Goal: Task Accomplishment & Management: Complete application form

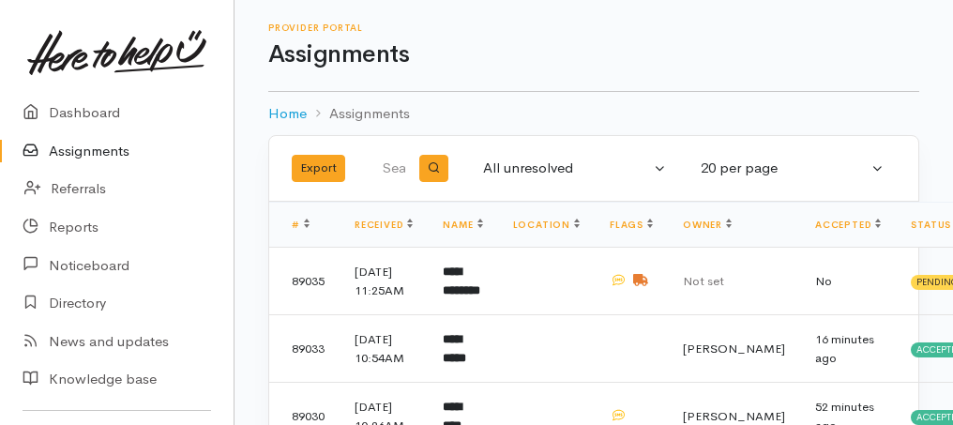
click at [75, 155] on link "Assignments" at bounding box center [117, 151] width 234 height 38
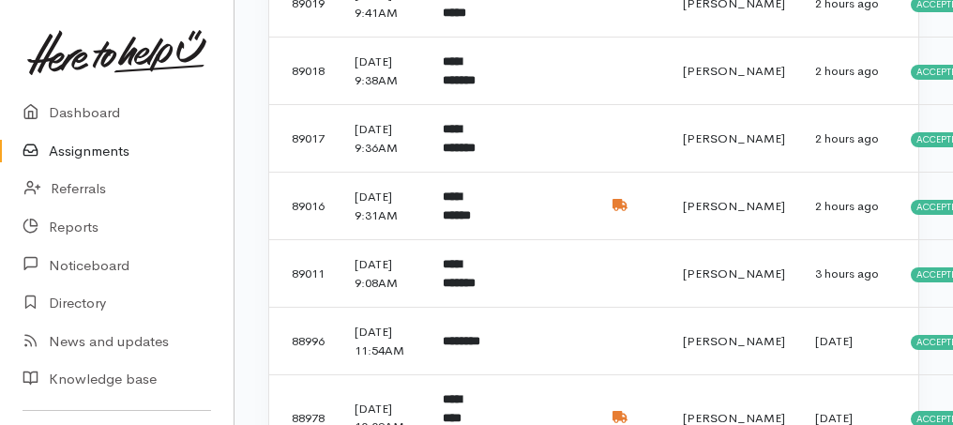
scroll to position [1313, 0]
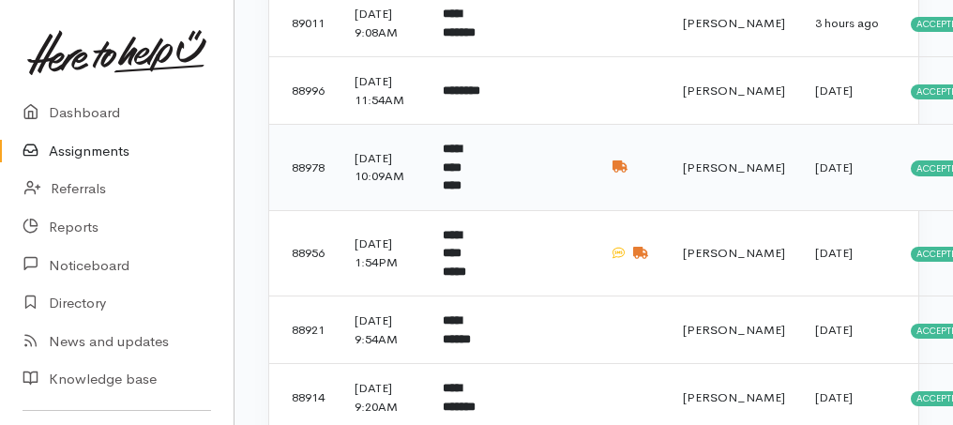
click at [461, 191] on b "**********" at bounding box center [452, 167] width 19 height 49
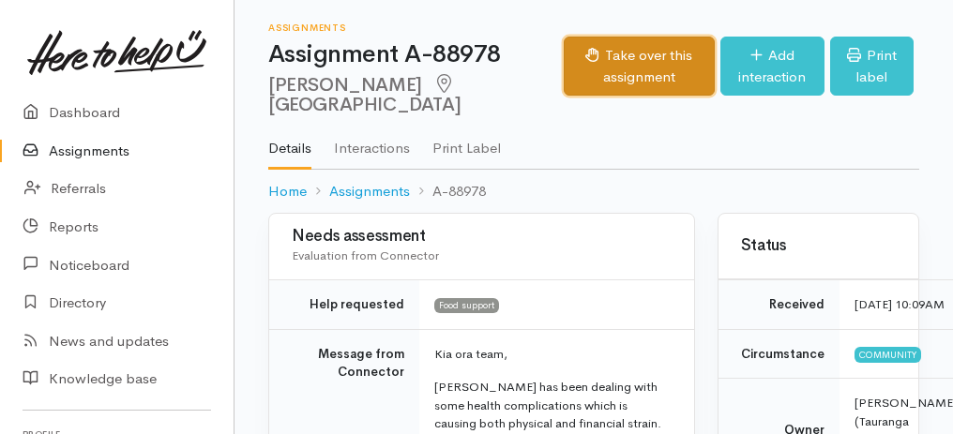
click at [564, 67] on button "Take over this assignment" at bounding box center [639, 66] width 151 height 59
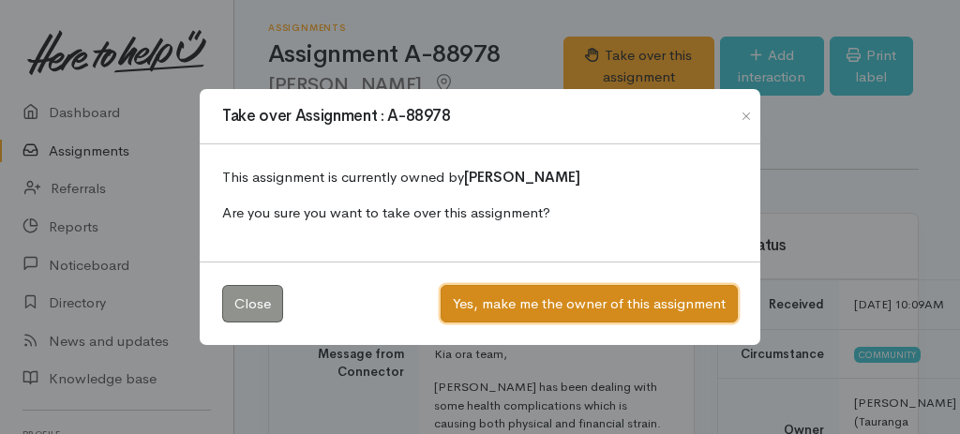
click at [606, 304] on button "Yes, make me the owner of this assignment" at bounding box center [589, 304] width 297 height 38
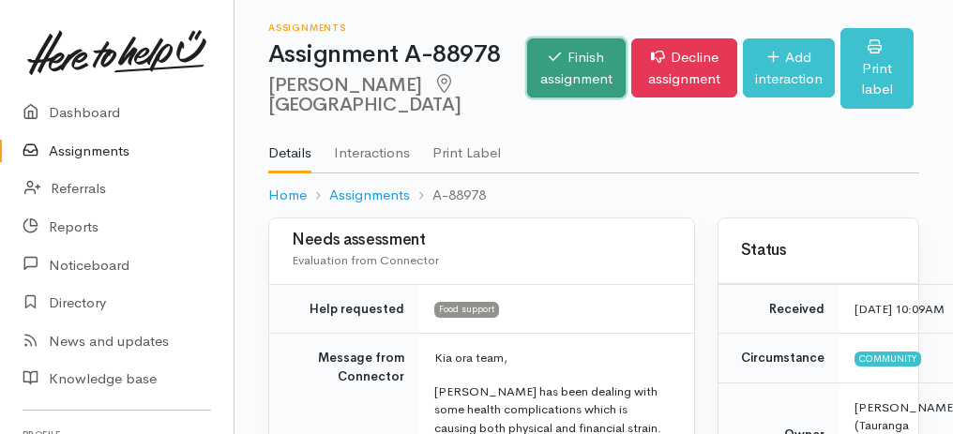
click at [527, 81] on link "Finish assignment" at bounding box center [576, 67] width 98 height 59
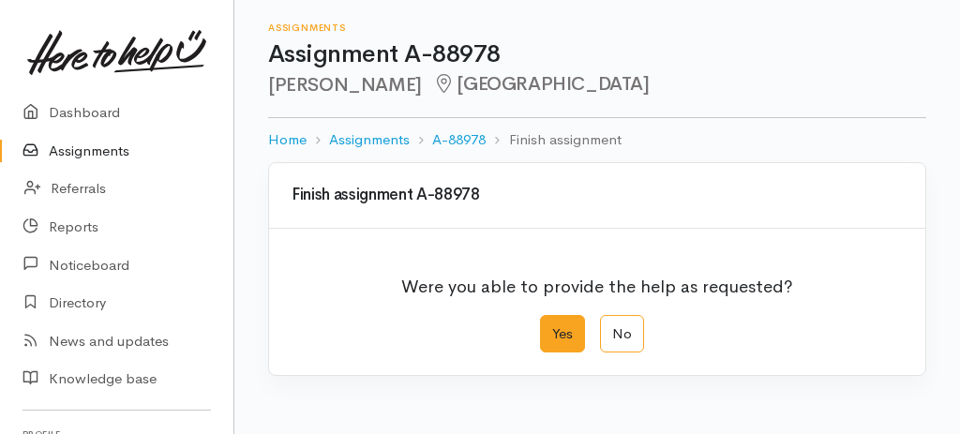
click at [556, 343] on label "Yes" at bounding box center [562, 334] width 45 height 38
click at [552, 327] on input "Yes" at bounding box center [546, 321] width 12 height 12
radio input "true"
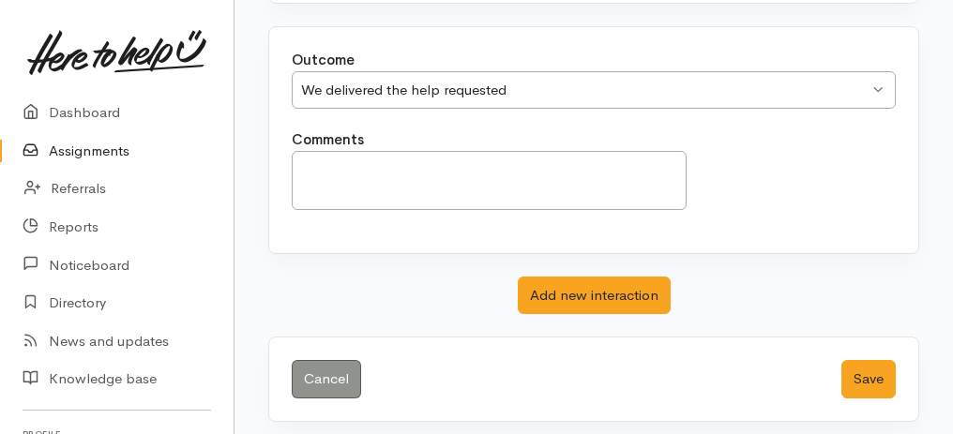
scroll to position [373, 0]
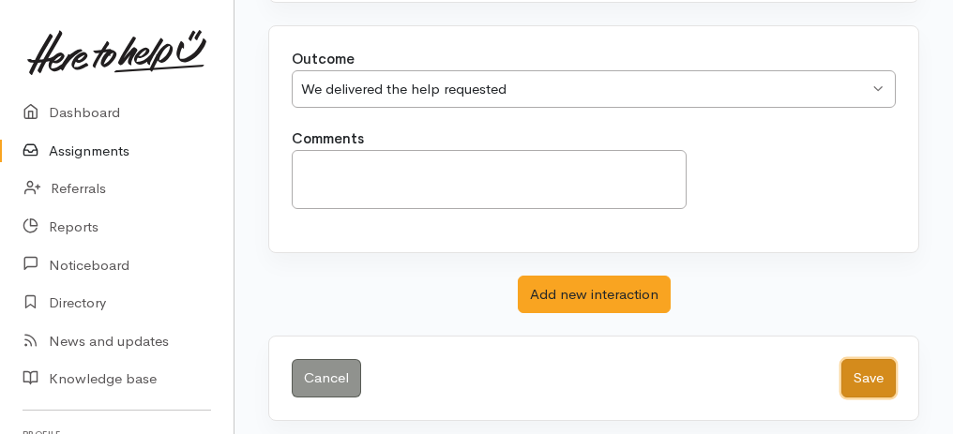
click at [877, 380] on button "Save" at bounding box center [868, 378] width 54 height 38
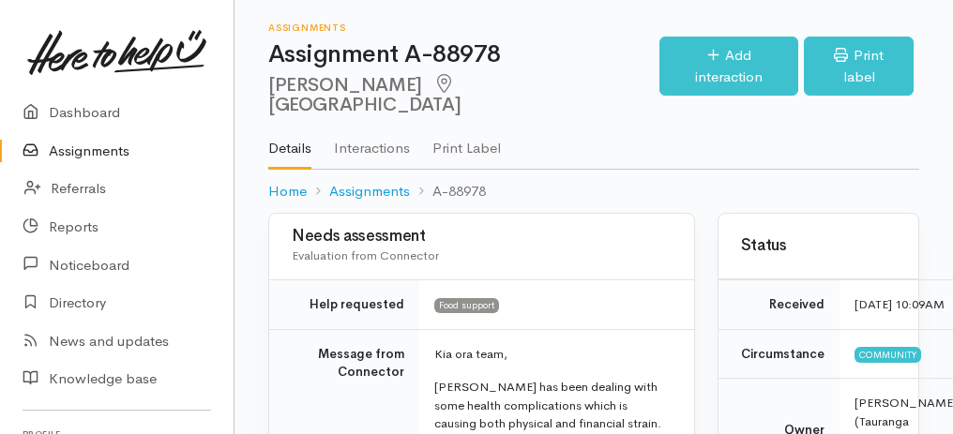
click at [85, 155] on link "Assignments" at bounding box center [117, 151] width 234 height 38
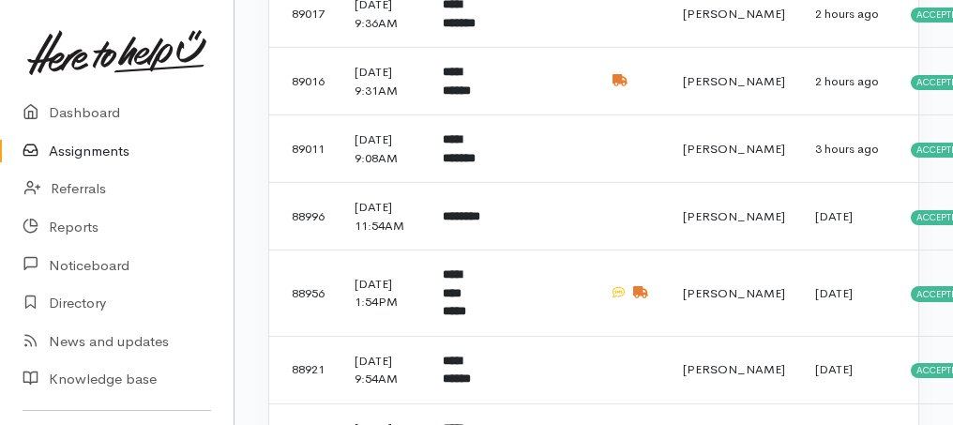
scroll to position [1375, 0]
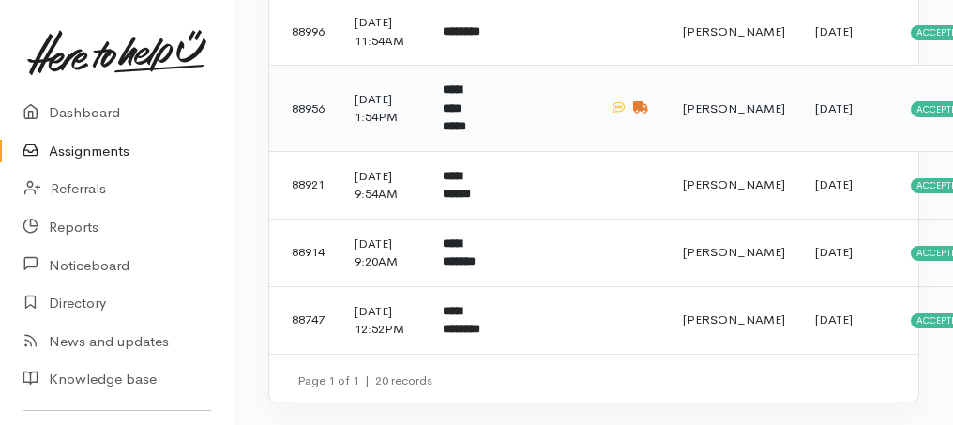
click at [466, 132] on b "**********" at bounding box center [454, 107] width 23 height 49
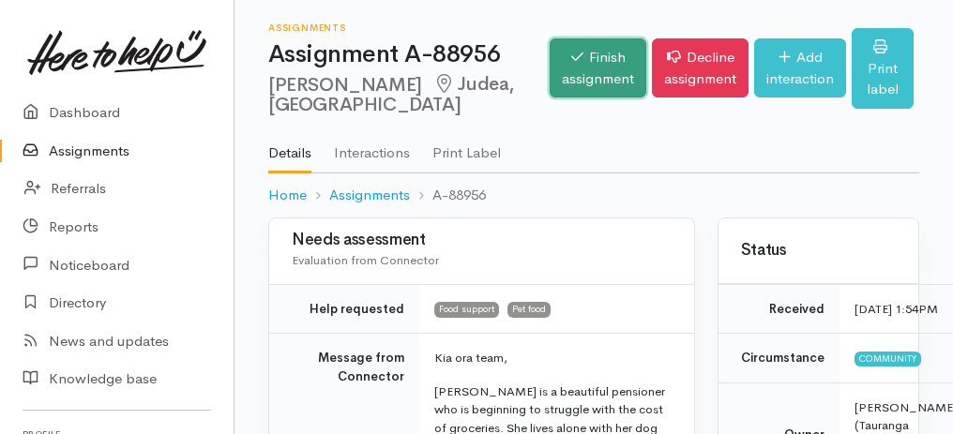
click at [569, 75] on link "Finish assignment" at bounding box center [598, 67] width 97 height 59
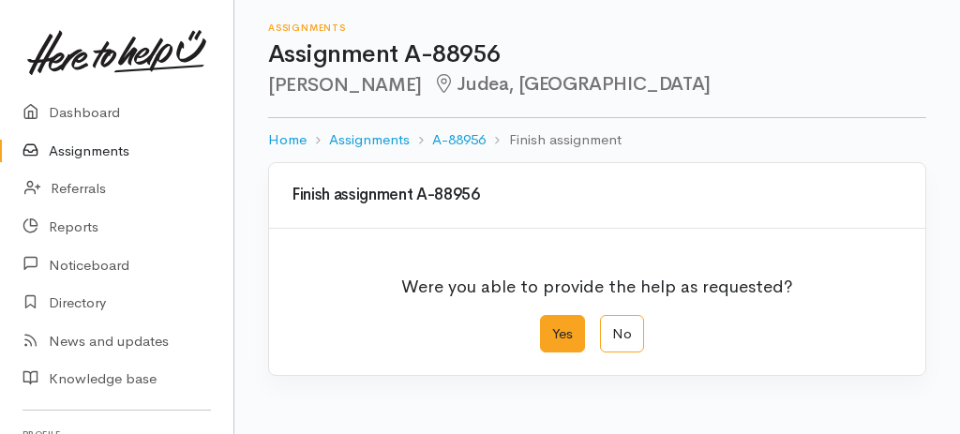
click at [571, 339] on label "Yes" at bounding box center [562, 334] width 45 height 38
click at [552, 327] on input "Yes" at bounding box center [546, 321] width 12 height 12
radio input "true"
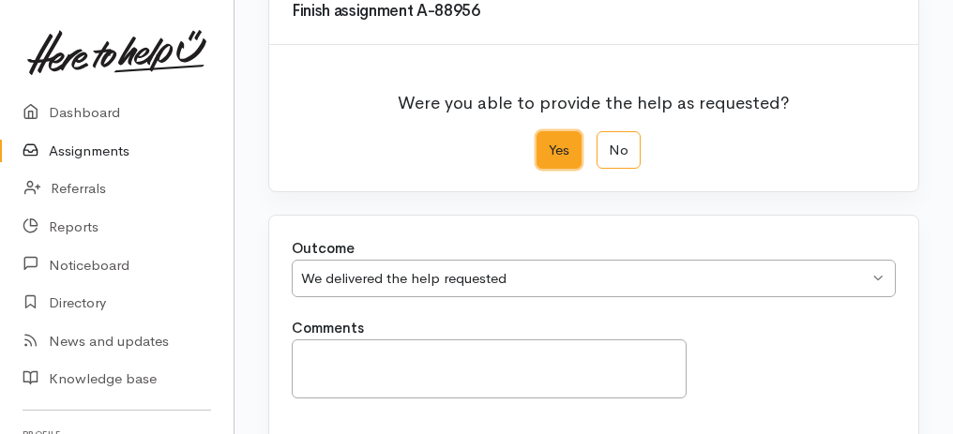
scroll to position [312, 0]
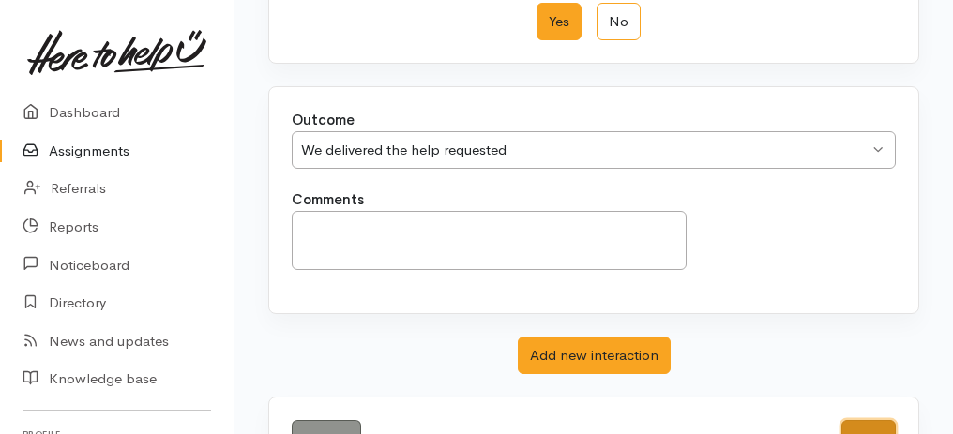
click at [858, 422] on button "Save" at bounding box center [868, 439] width 54 height 38
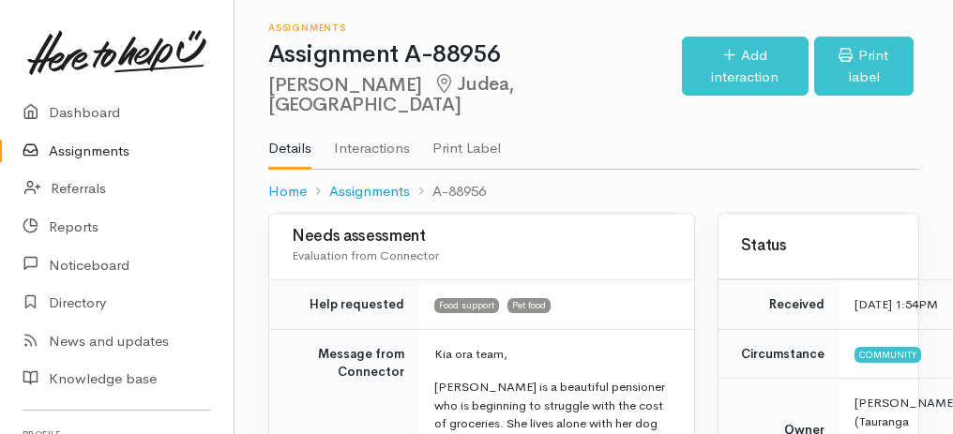
click at [78, 153] on link "Assignments" at bounding box center [117, 151] width 234 height 38
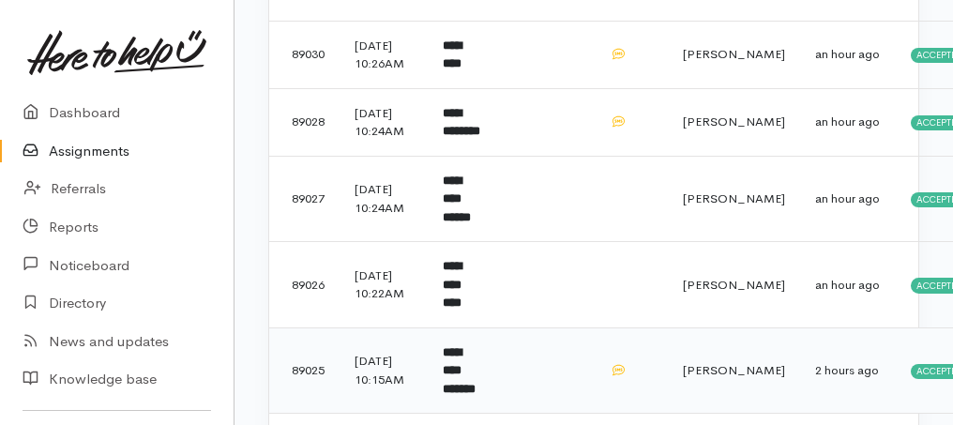
scroll to position [375, 0]
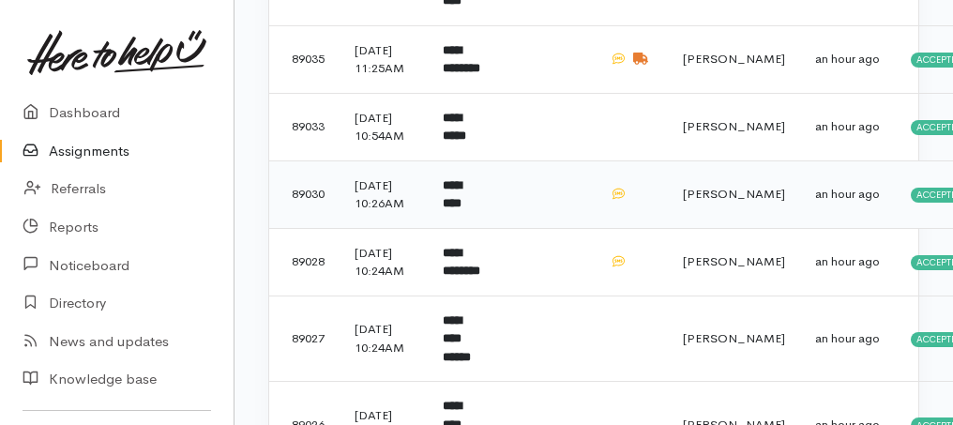
click at [461, 228] on td "*********" at bounding box center [462, 194] width 69 height 68
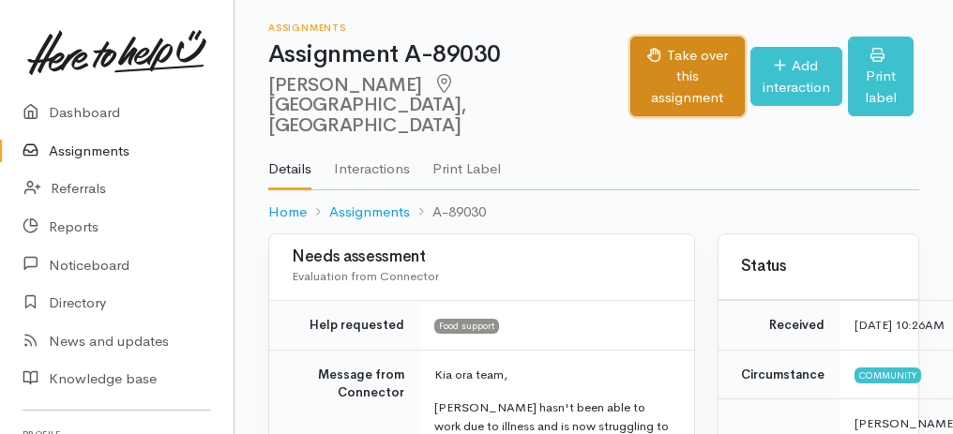
click at [630, 69] on button "Take over this assignment" at bounding box center [686, 77] width 113 height 81
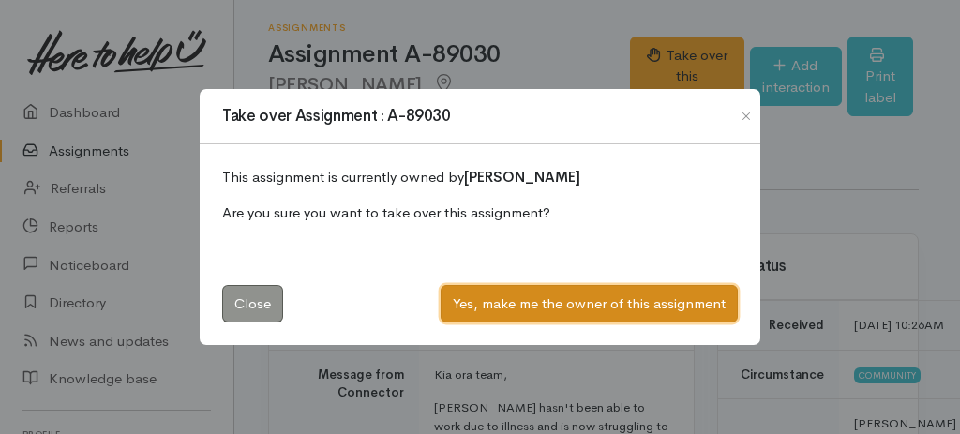
click at [540, 305] on button "Yes, make me the owner of this assignment" at bounding box center [589, 304] width 297 height 38
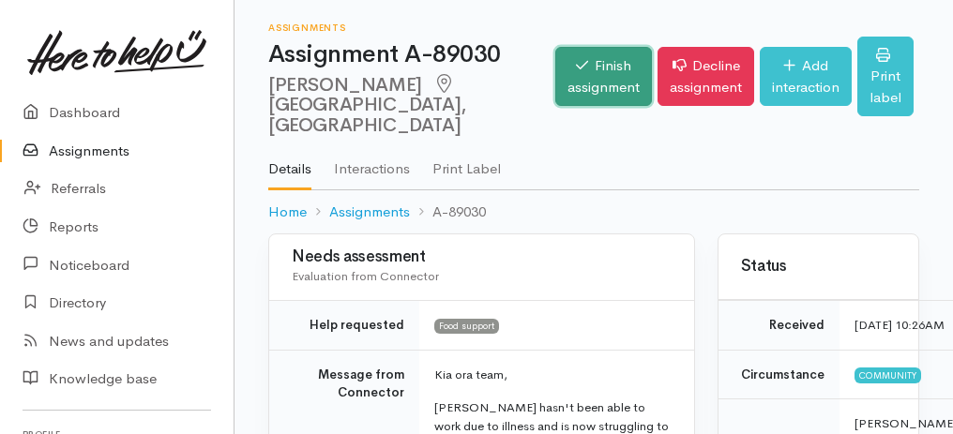
click at [555, 83] on link "Finish assignment" at bounding box center [603, 76] width 97 height 59
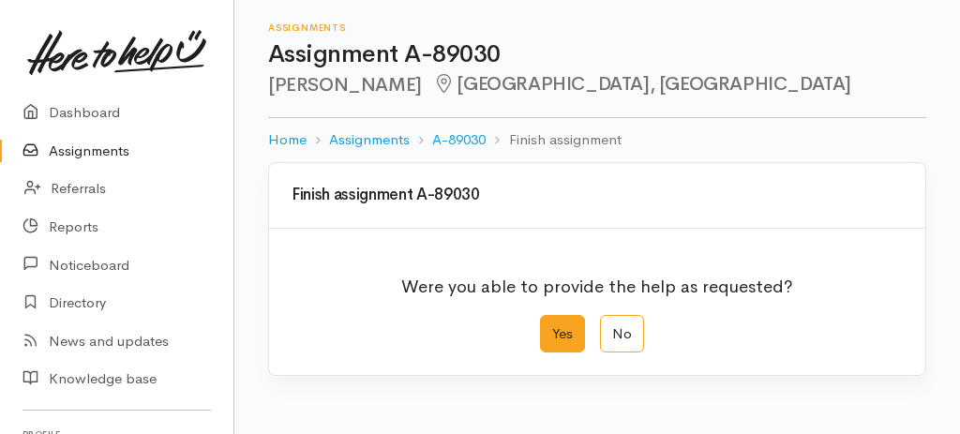
click at [559, 330] on label "Yes" at bounding box center [562, 334] width 45 height 38
click at [552, 327] on input "Yes" at bounding box center [546, 321] width 12 height 12
radio input "true"
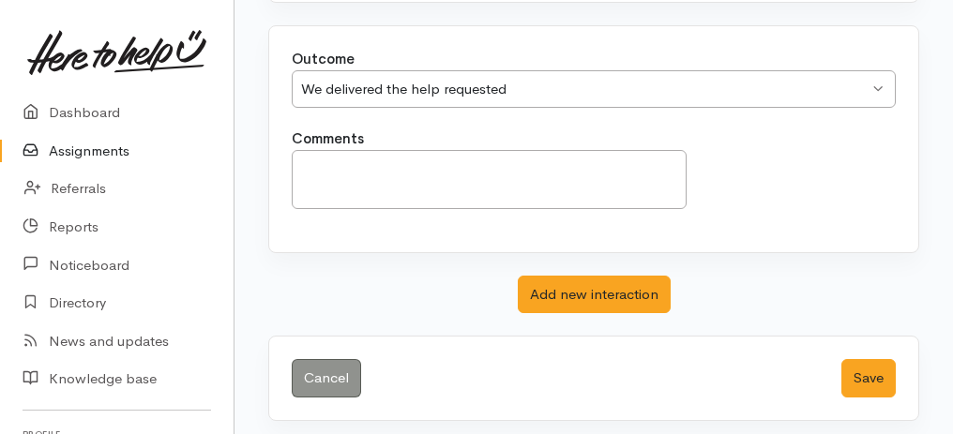
scroll to position [373, 0]
click at [853, 365] on button "Save" at bounding box center [868, 378] width 54 height 38
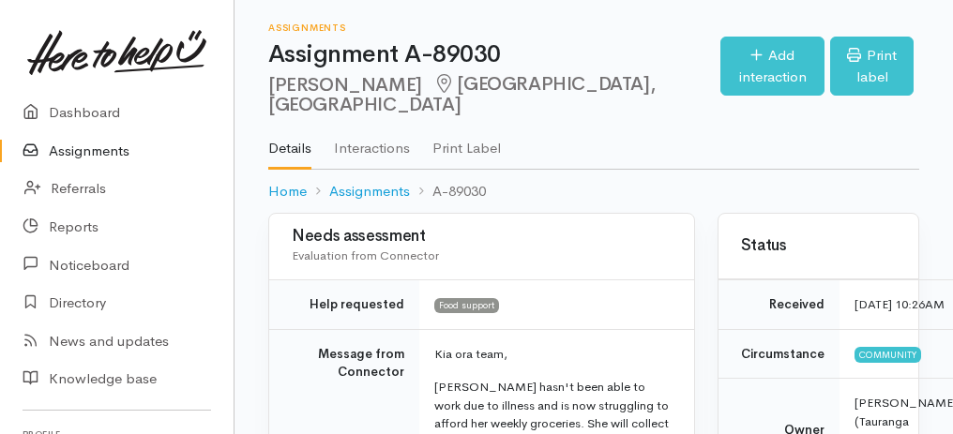
click at [80, 160] on link "Assignments" at bounding box center [117, 151] width 234 height 38
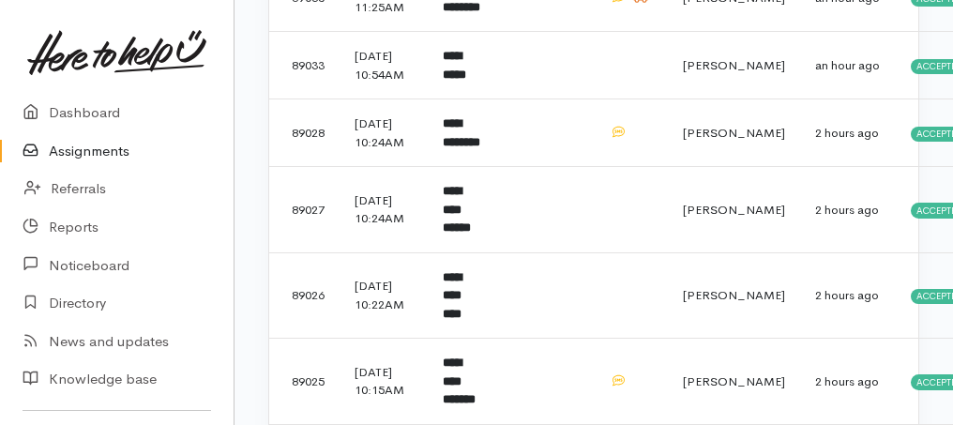
scroll to position [625, 0]
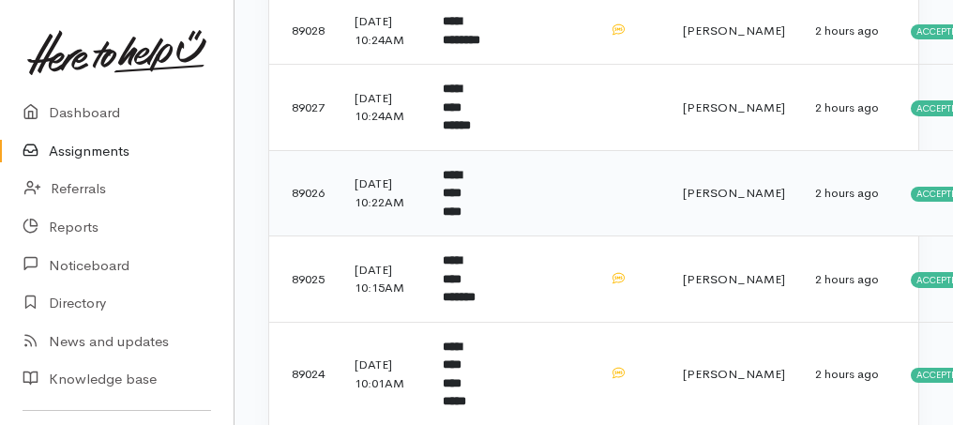
click at [484, 236] on td "**********" at bounding box center [462, 193] width 69 height 86
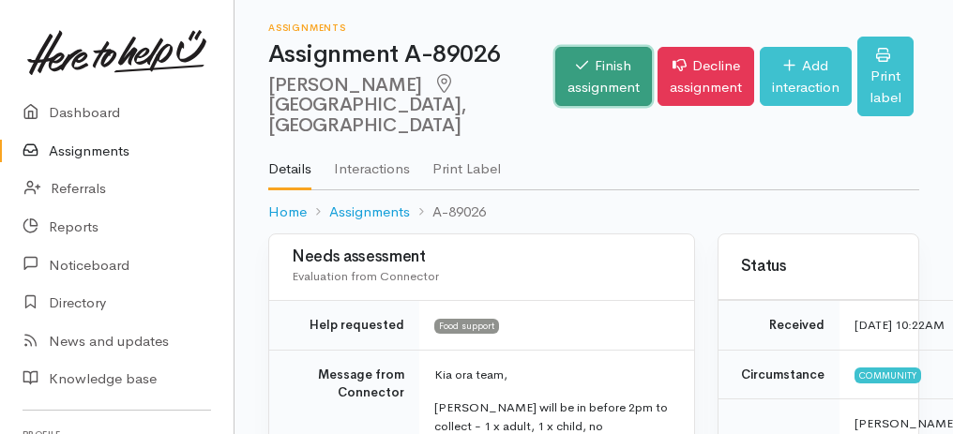
click at [555, 75] on link "Finish assignment" at bounding box center [603, 76] width 97 height 59
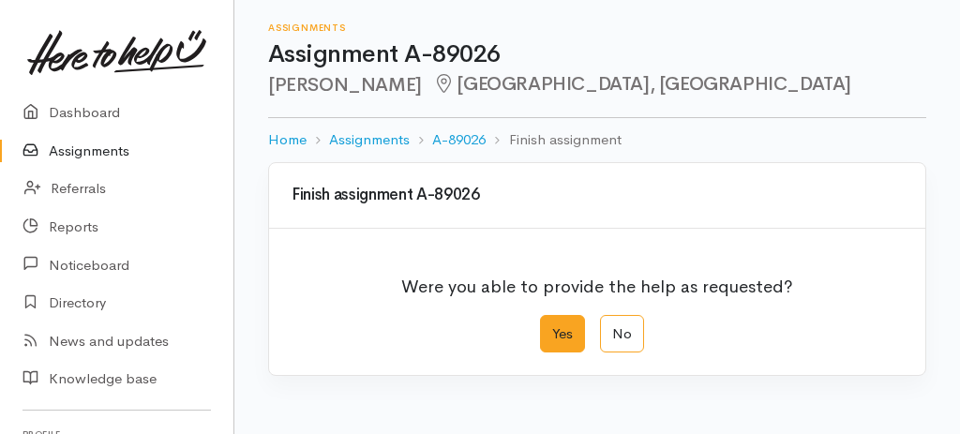
click at [551, 321] on label "Yes" at bounding box center [562, 334] width 45 height 38
click at [551, 321] on input "Yes" at bounding box center [546, 321] width 12 height 12
radio input "true"
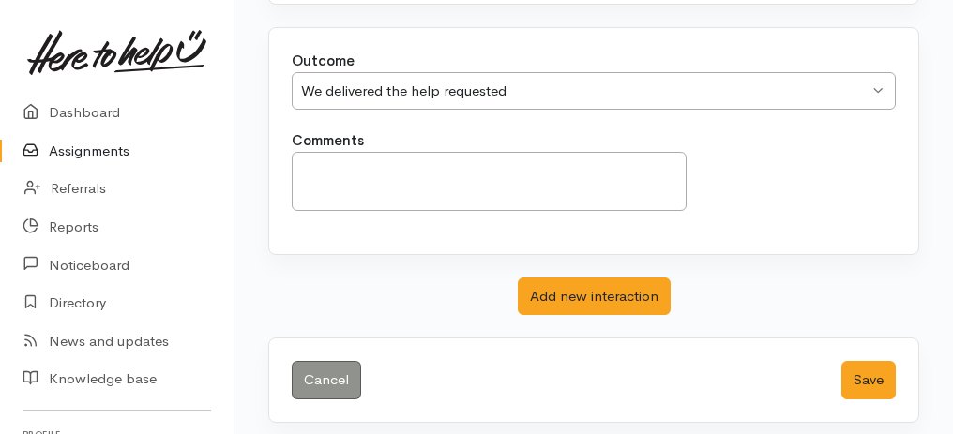
scroll to position [373, 0]
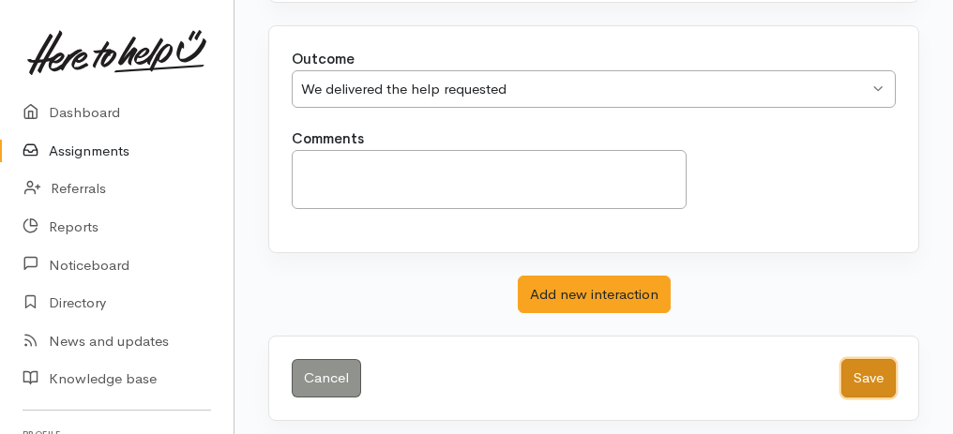
click at [863, 379] on button "Save" at bounding box center [868, 378] width 54 height 38
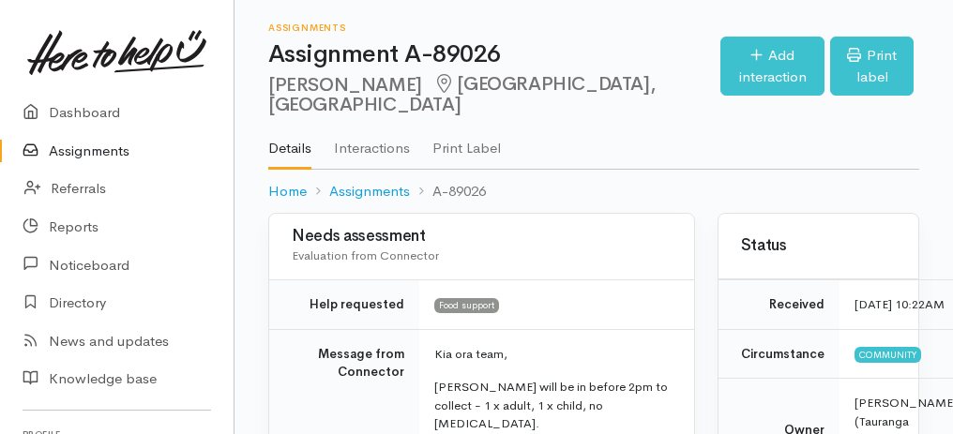
click at [110, 153] on link "Assignments" at bounding box center [117, 151] width 234 height 38
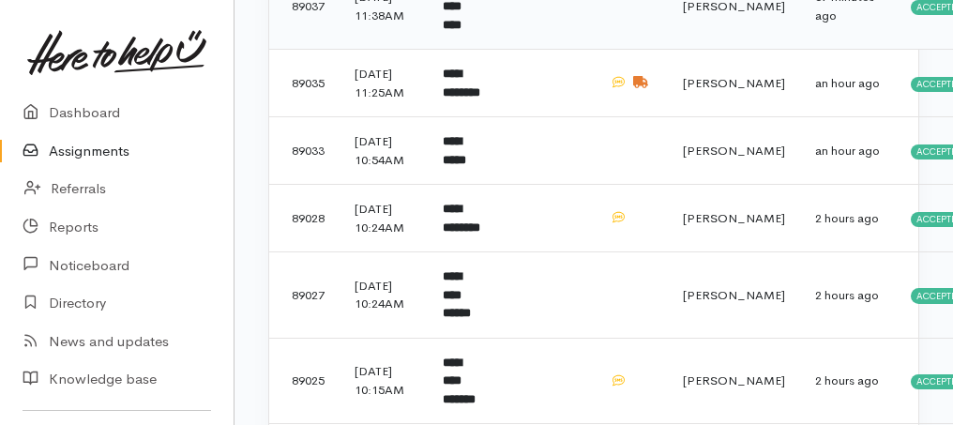
scroll to position [625, 0]
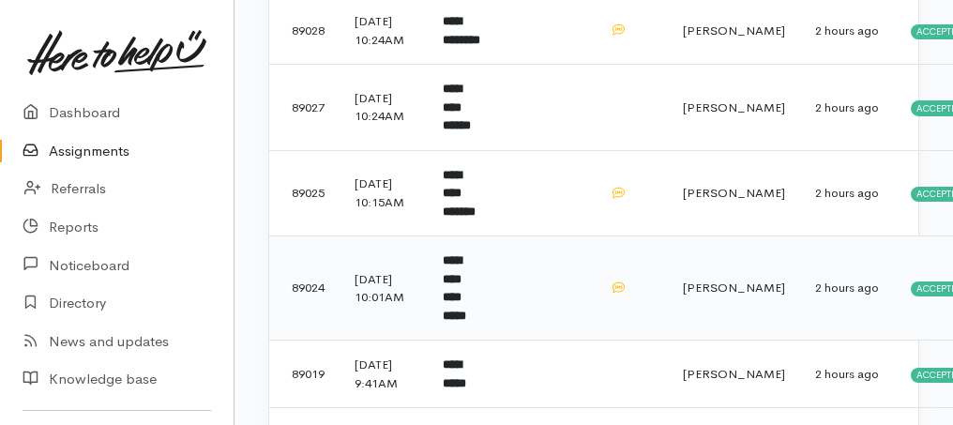
click at [453, 322] on b "**********" at bounding box center [454, 288] width 23 height 68
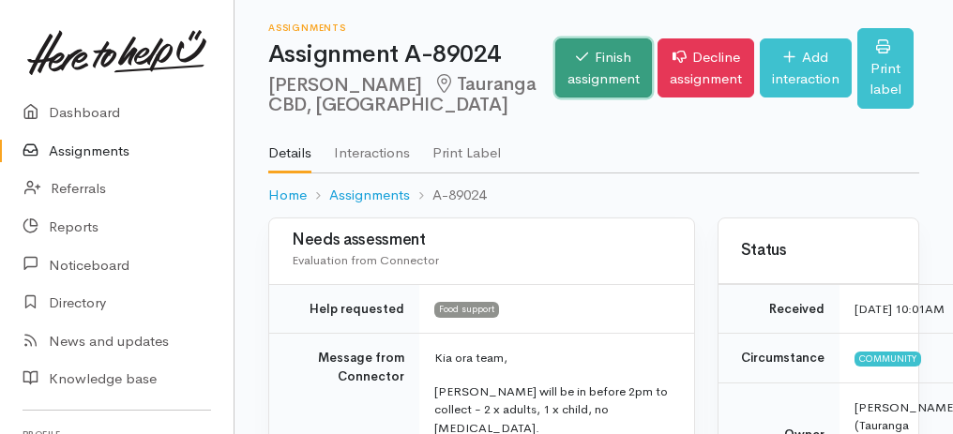
click at [601, 71] on link "Finish assignment" at bounding box center [603, 67] width 97 height 59
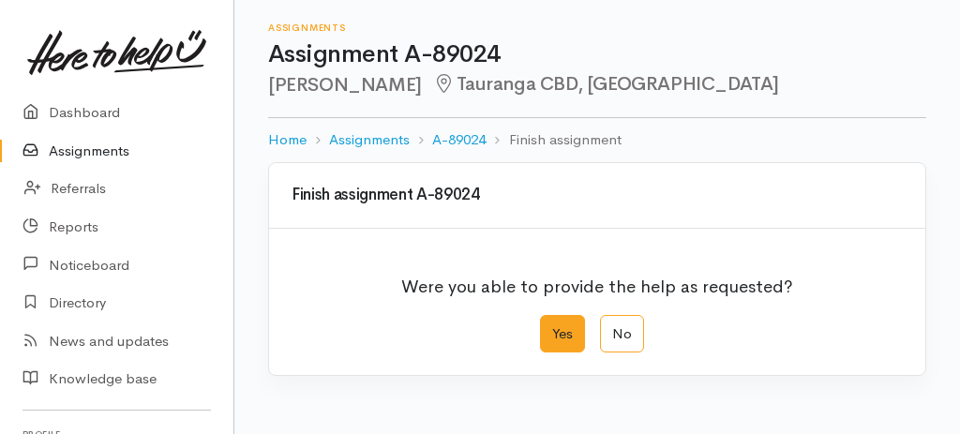
click at [563, 329] on label "Yes" at bounding box center [562, 334] width 45 height 38
click at [552, 327] on input "Yes" at bounding box center [546, 321] width 12 height 12
radio input "true"
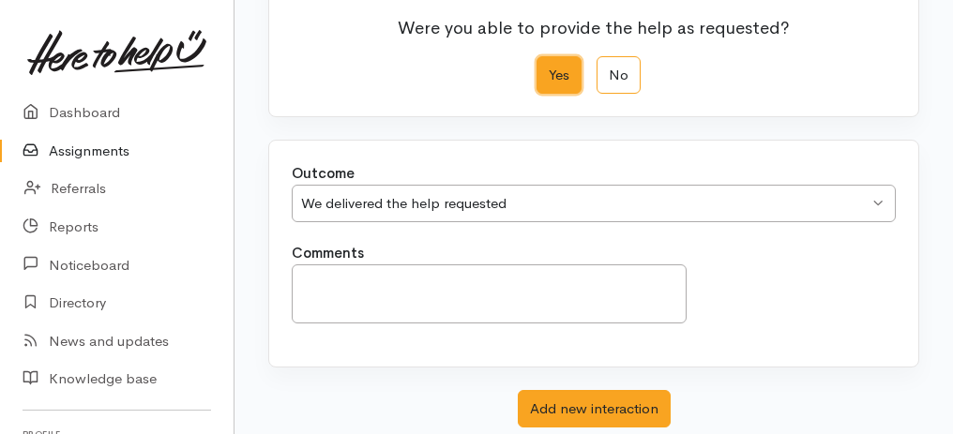
scroll to position [373, 0]
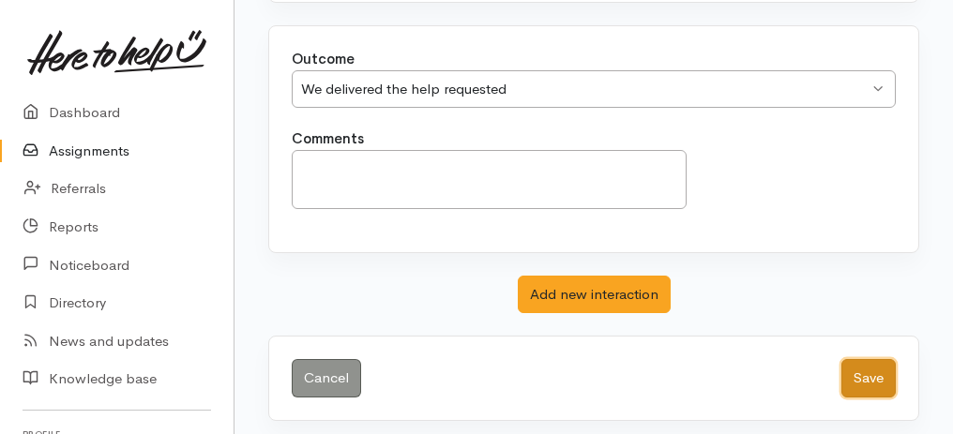
click at [884, 366] on button "Save" at bounding box center [868, 378] width 54 height 38
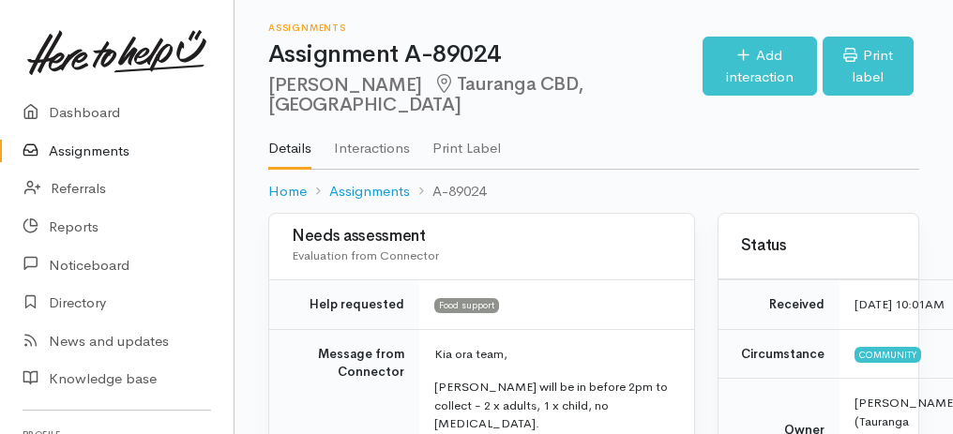
click at [93, 153] on link "Assignments" at bounding box center [117, 151] width 234 height 38
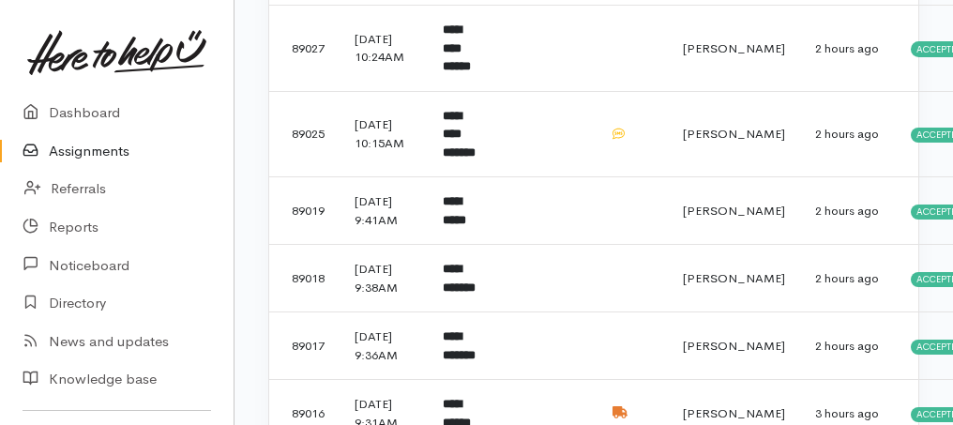
scroll to position [688, 0]
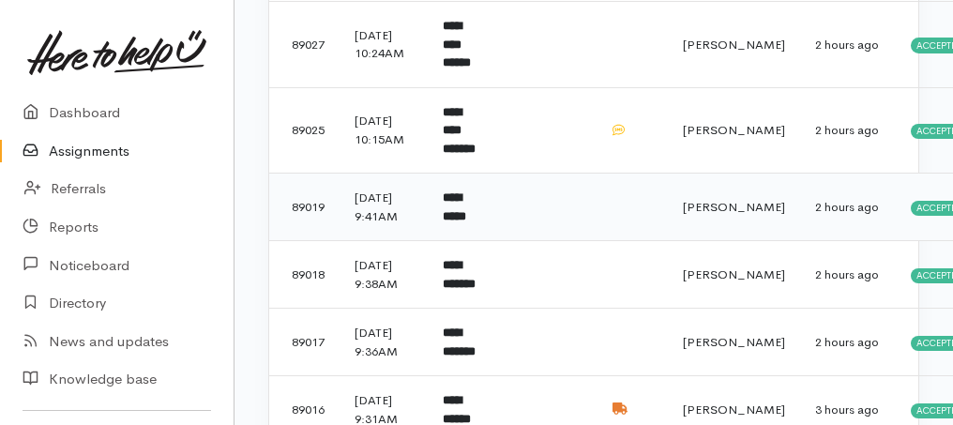
click at [466, 222] on b "**********" at bounding box center [454, 206] width 23 height 31
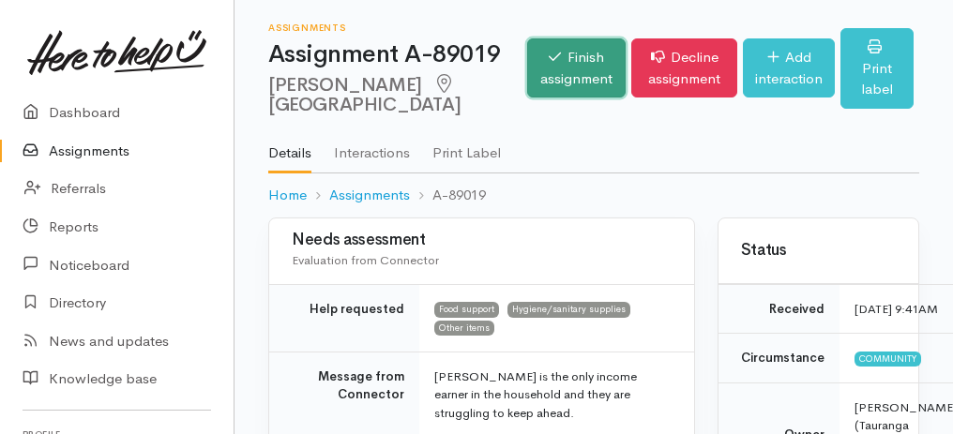
click at [527, 83] on link "Finish assignment" at bounding box center [576, 67] width 98 height 59
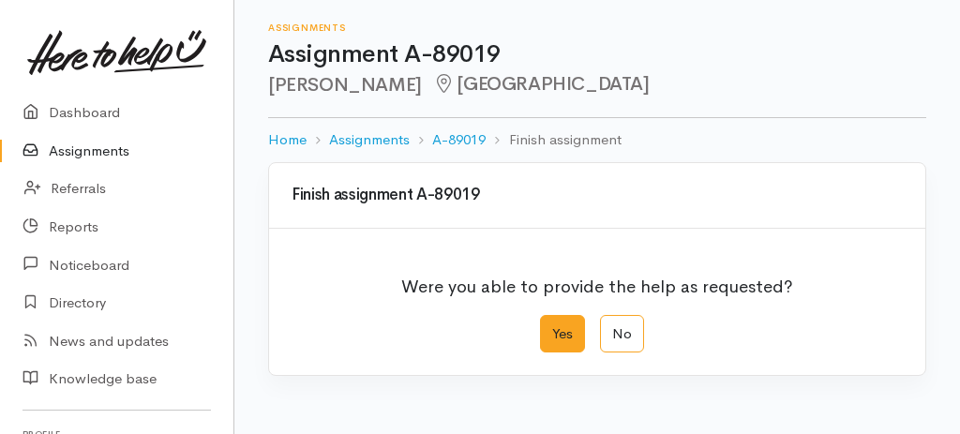
click at [554, 327] on label "Yes" at bounding box center [562, 334] width 45 height 38
click at [552, 327] on input "Yes" at bounding box center [546, 321] width 12 height 12
radio input "true"
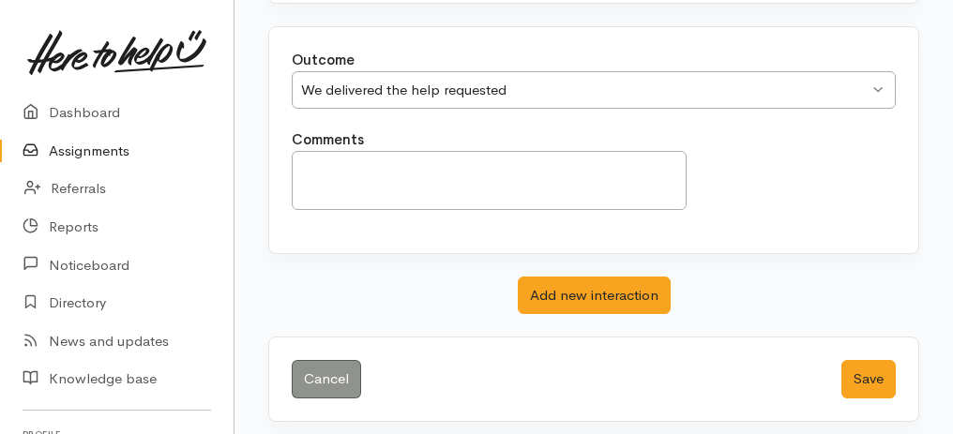
scroll to position [373, 0]
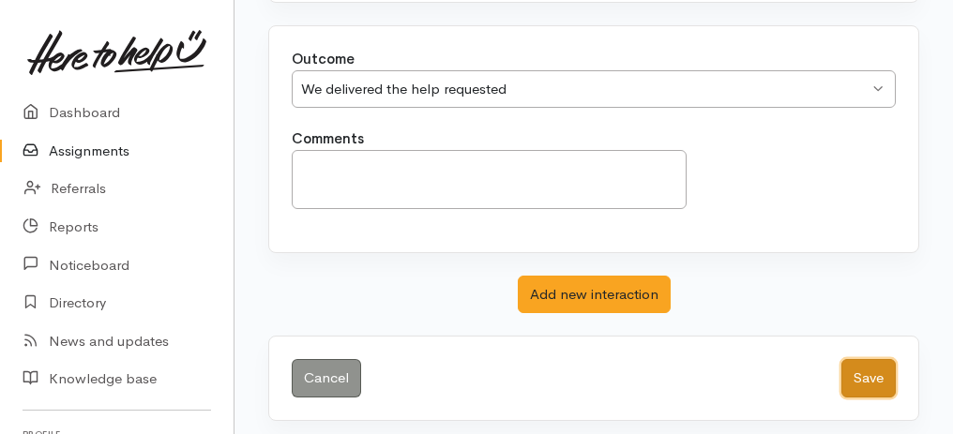
click at [864, 380] on button "Save" at bounding box center [868, 378] width 54 height 38
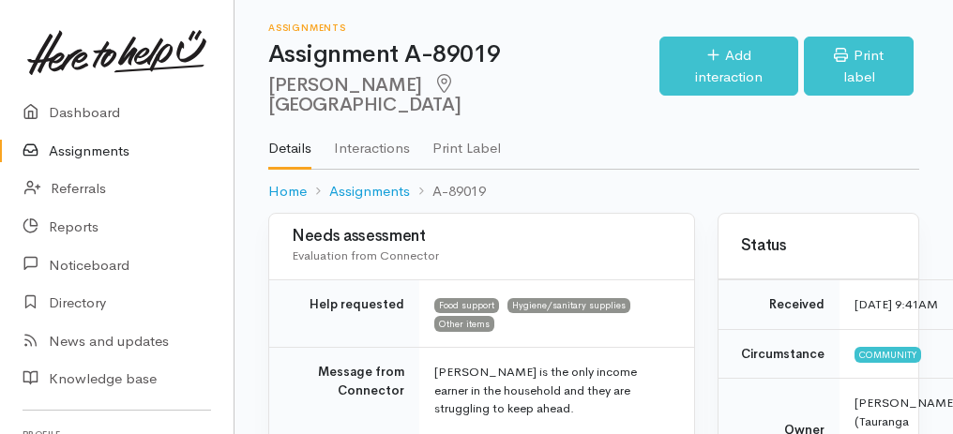
click at [69, 156] on link "Assignments" at bounding box center [117, 151] width 234 height 38
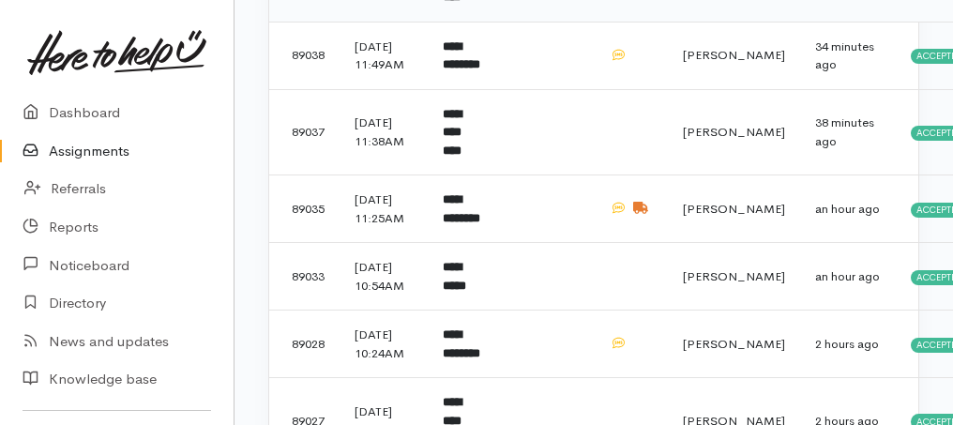
scroll to position [312, 0]
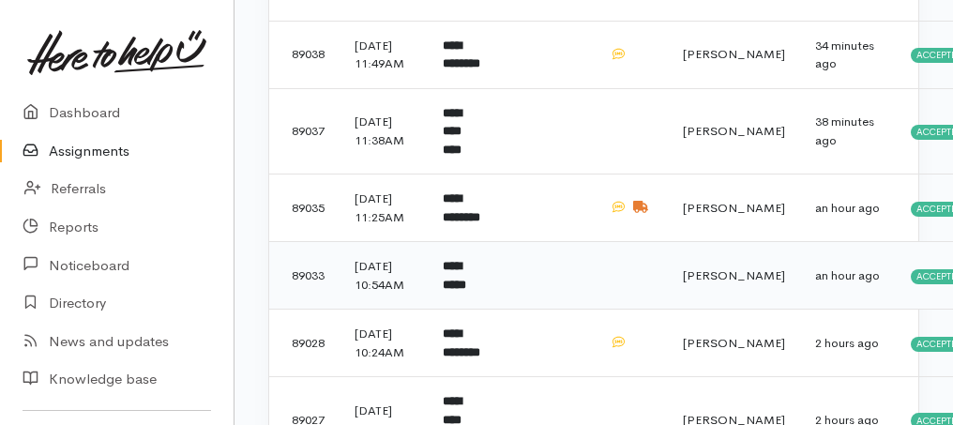
click at [457, 291] on b "**********" at bounding box center [454, 275] width 23 height 31
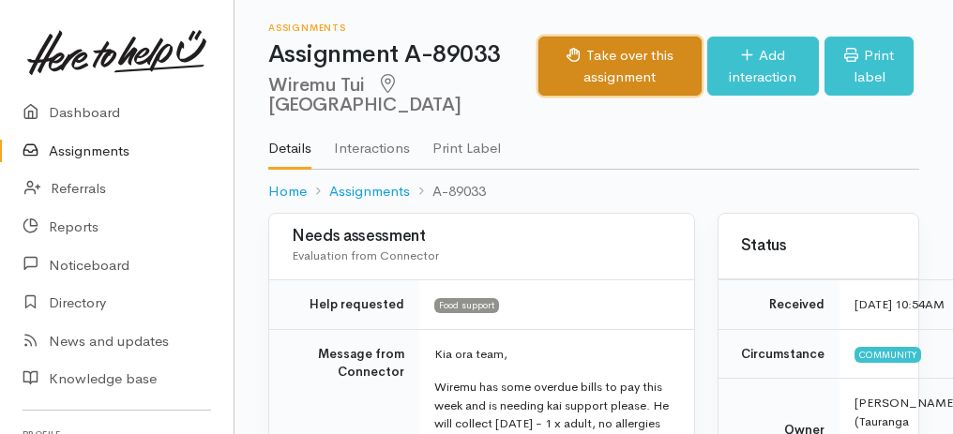
click at [582, 68] on button "Take over this assignment" at bounding box center [619, 66] width 163 height 59
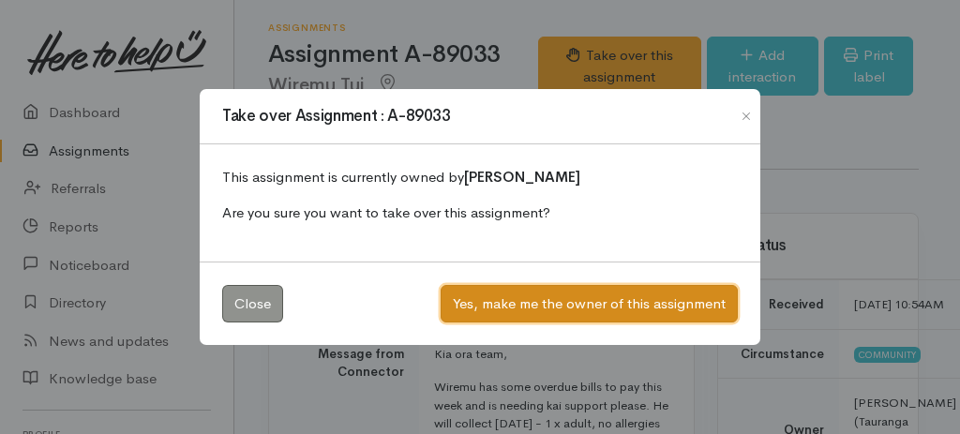
click at [622, 310] on button "Yes, make me the owner of this assignment" at bounding box center [589, 304] width 297 height 38
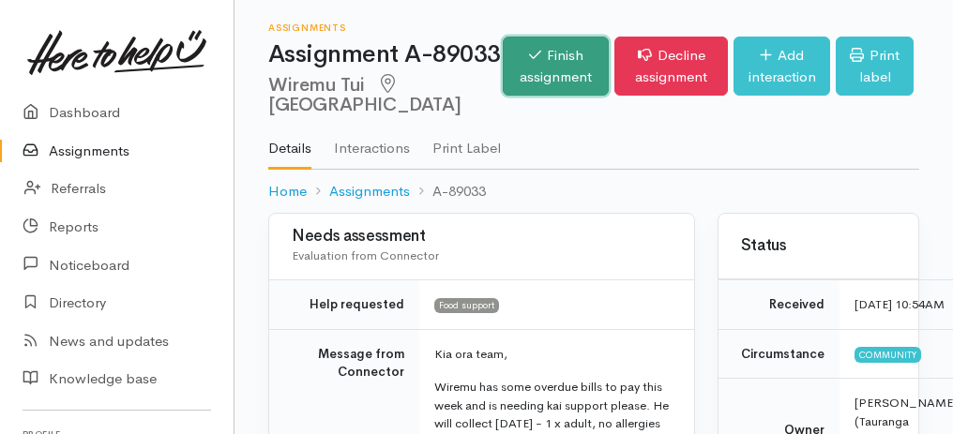
click at [503, 88] on link "Finish assignment" at bounding box center [556, 66] width 106 height 59
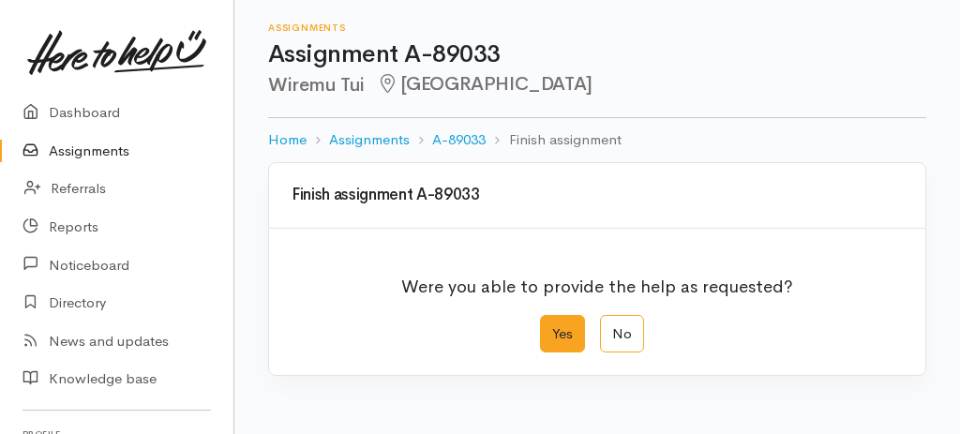
click at [568, 334] on label "Yes" at bounding box center [562, 334] width 45 height 38
click at [552, 327] on input "Yes" at bounding box center [546, 321] width 12 height 12
radio input "true"
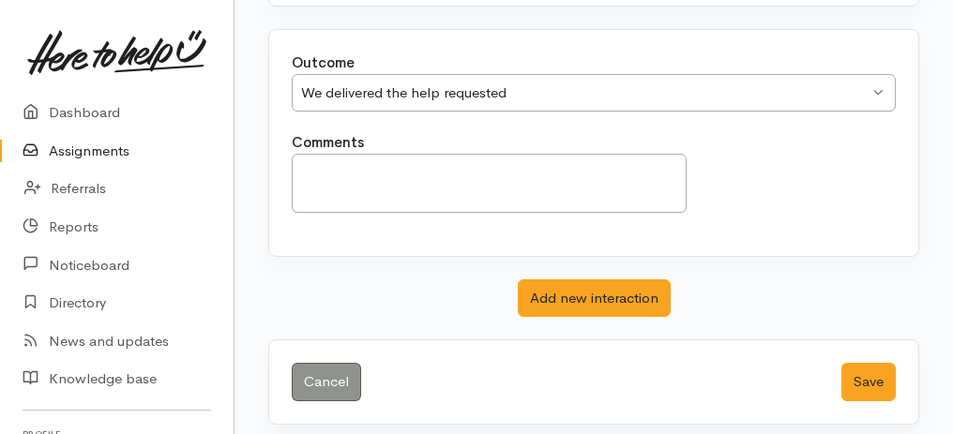
scroll to position [373, 0]
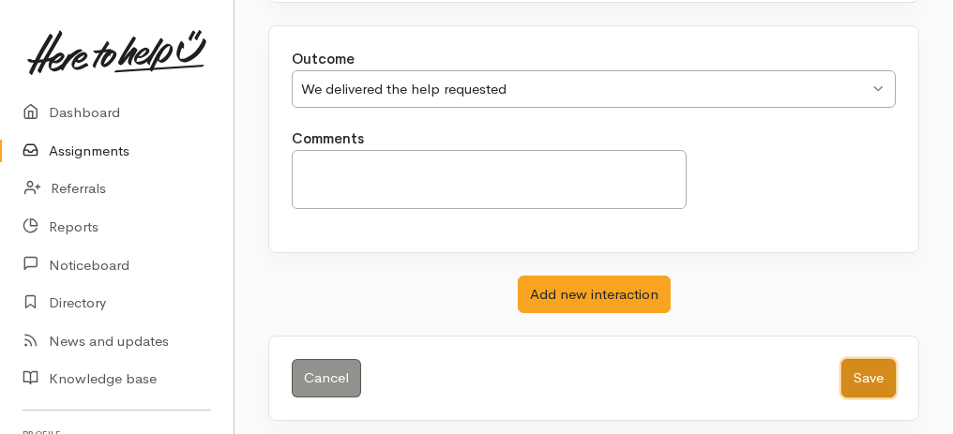
click at [875, 377] on button "Save" at bounding box center [868, 378] width 54 height 38
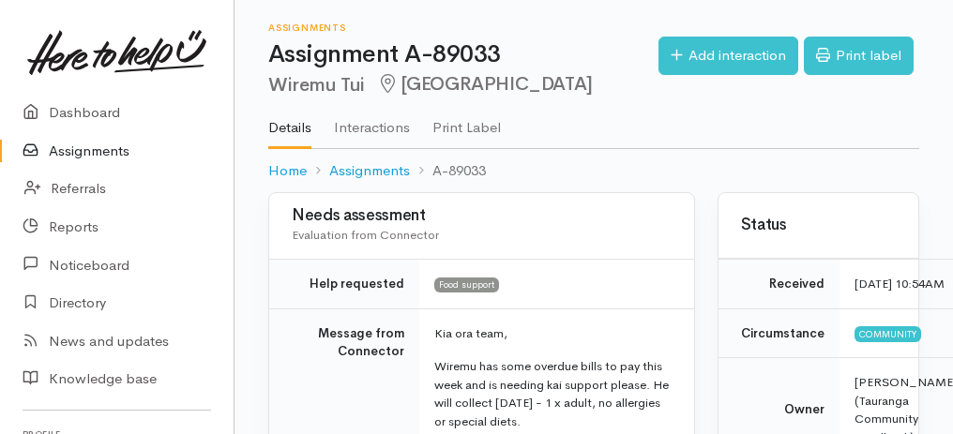
click at [87, 152] on link "Assignments" at bounding box center [117, 151] width 234 height 38
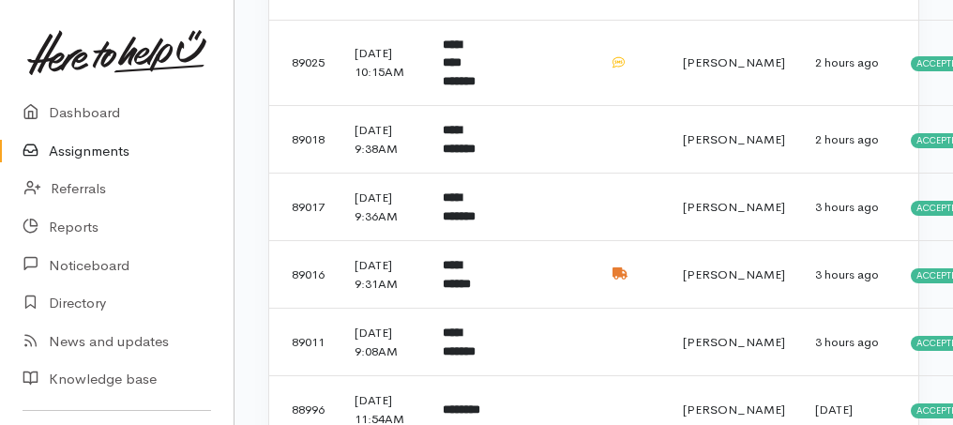
scroll to position [938, 0]
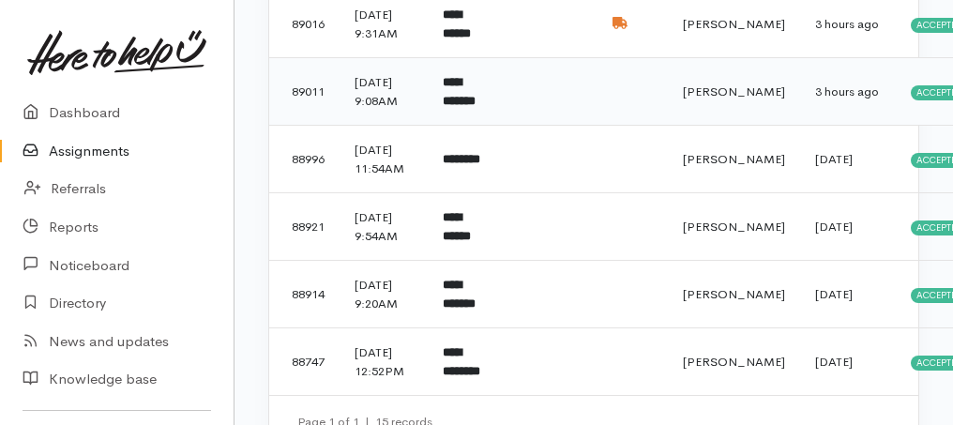
click at [474, 107] on b "**********" at bounding box center [459, 91] width 33 height 31
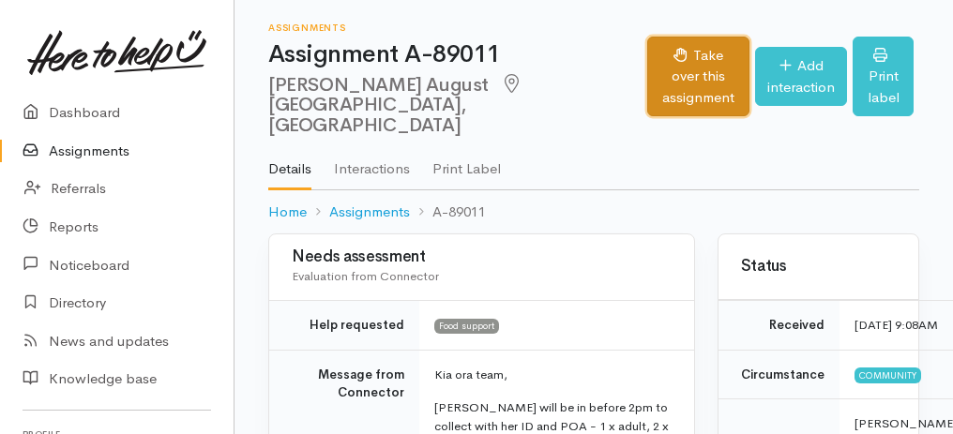
click at [659, 71] on button "Take over this assignment" at bounding box center [698, 77] width 102 height 81
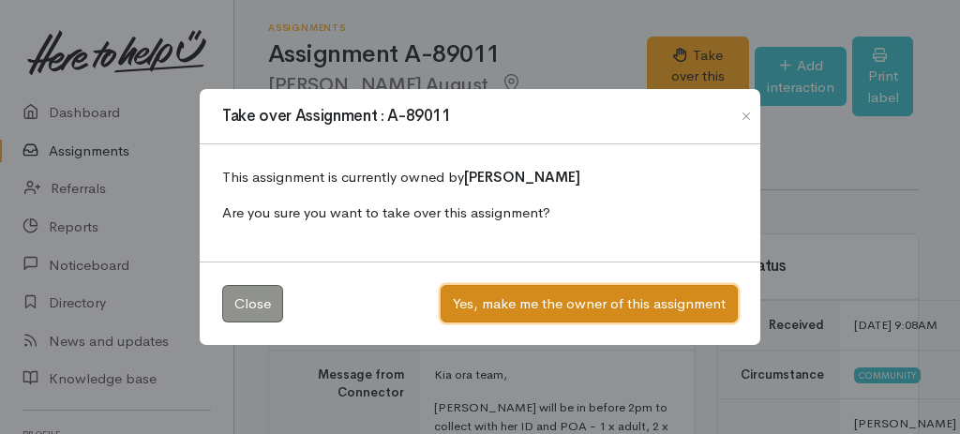
click at [562, 301] on button "Yes, make me the owner of this assignment" at bounding box center [589, 304] width 297 height 38
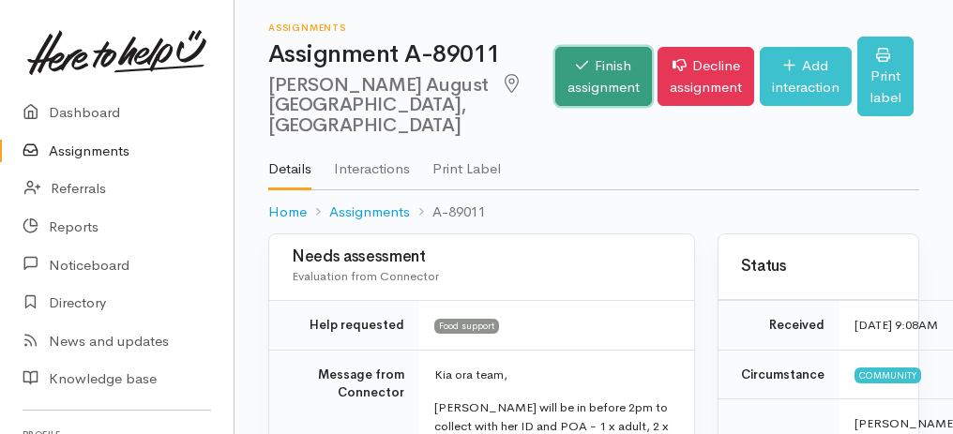
click at [555, 99] on link "Finish assignment" at bounding box center [603, 76] width 97 height 59
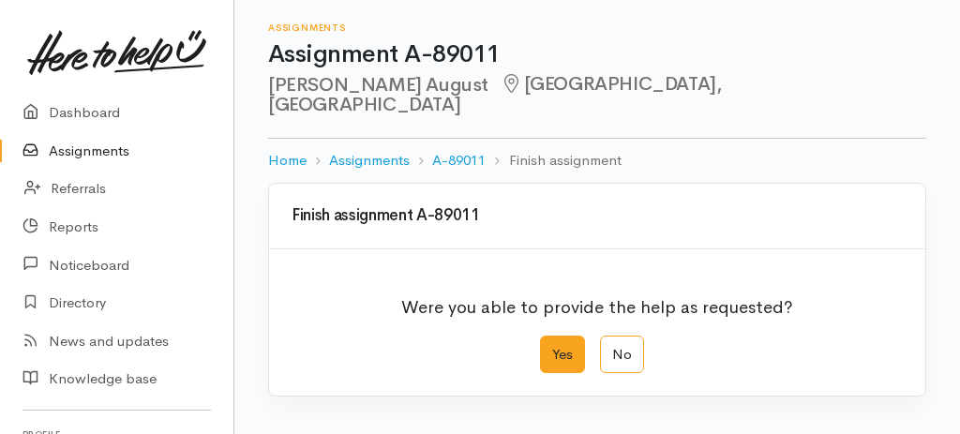
click at [555, 336] on label "Yes" at bounding box center [562, 355] width 45 height 38
click at [552, 336] on input "Yes" at bounding box center [546, 342] width 12 height 12
radio input "true"
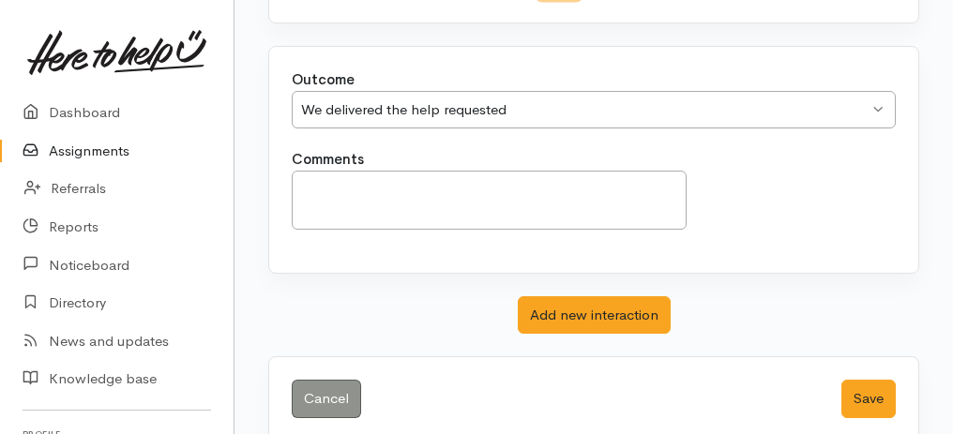
scroll to position [373, 0]
click at [889, 380] on button "Save" at bounding box center [868, 399] width 54 height 38
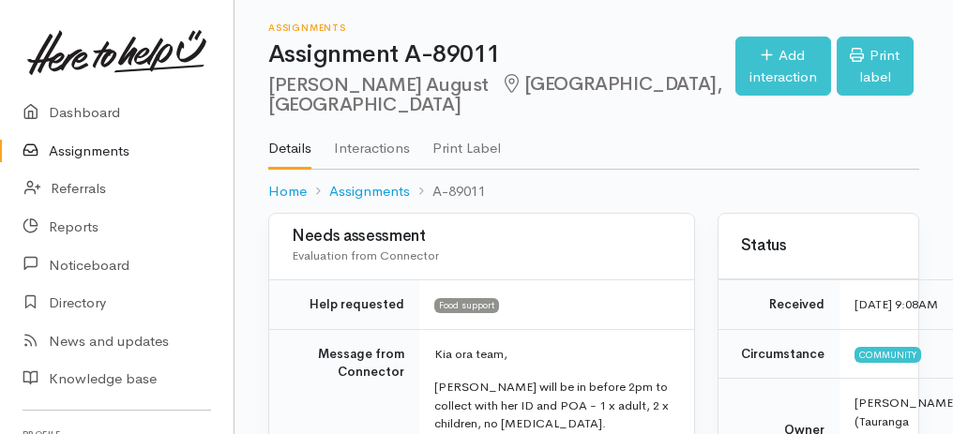
click at [71, 155] on link "Assignments" at bounding box center [117, 151] width 234 height 38
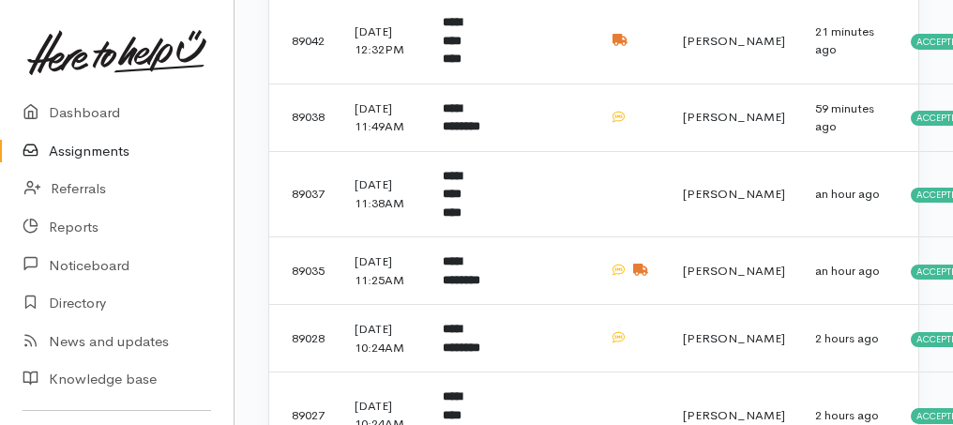
scroll to position [249, 0]
click at [461, 215] on b "**********" at bounding box center [452, 194] width 19 height 49
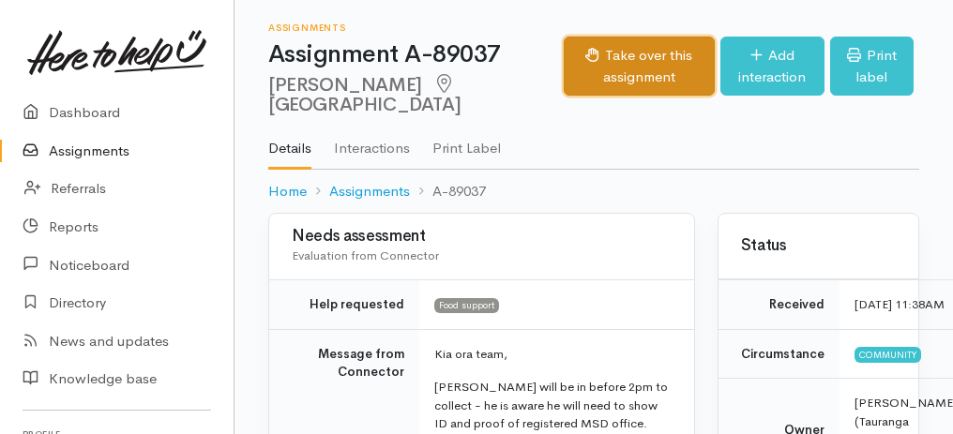
click at [616, 70] on button "Take over this assignment" at bounding box center [639, 66] width 151 height 59
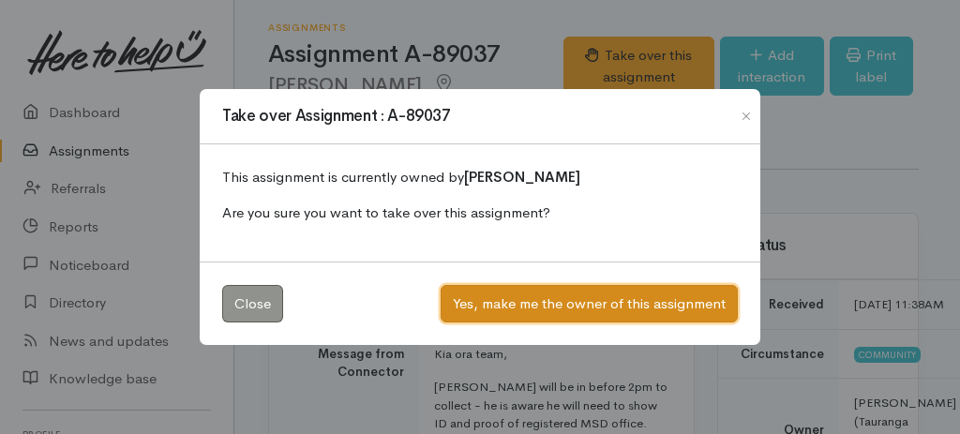
click at [601, 306] on button "Yes, make me the owner of this assignment" at bounding box center [589, 304] width 297 height 38
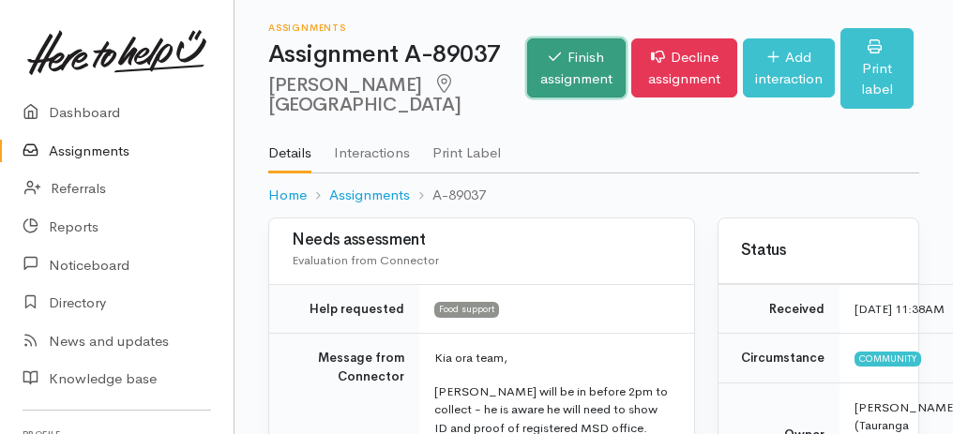
click at [527, 77] on link "Finish assignment" at bounding box center [576, 67] width 98 height 59
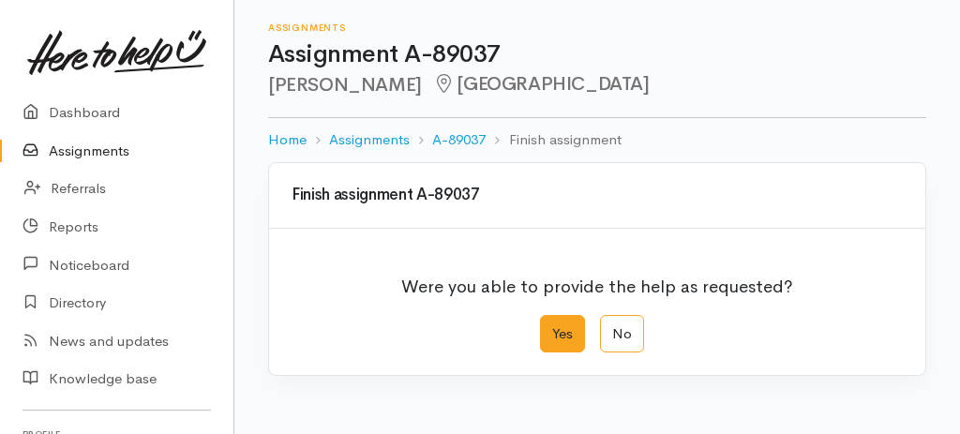
click at [581, 324] on label "Yes" at bounding box center [562, 334] width 45 height 38
click at [552, 324] on input "Yes" at bounding box center [546, 321] width 12 height 12
radio input "true"
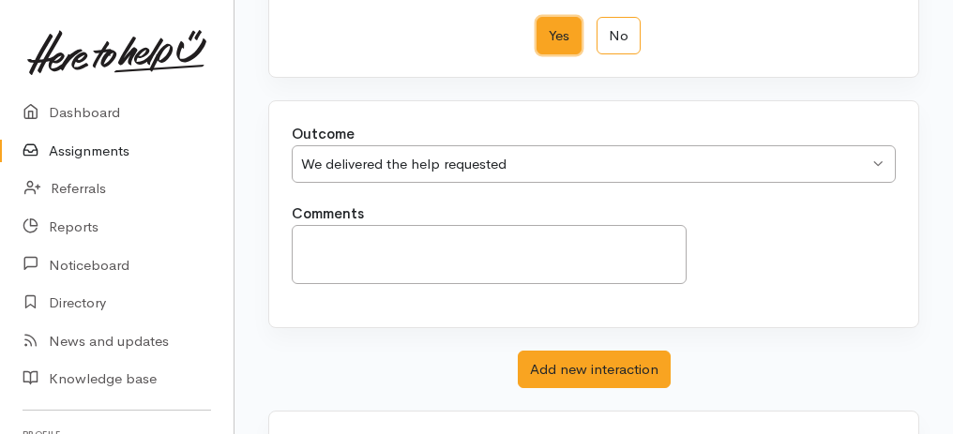
scroll to position [373, 0]
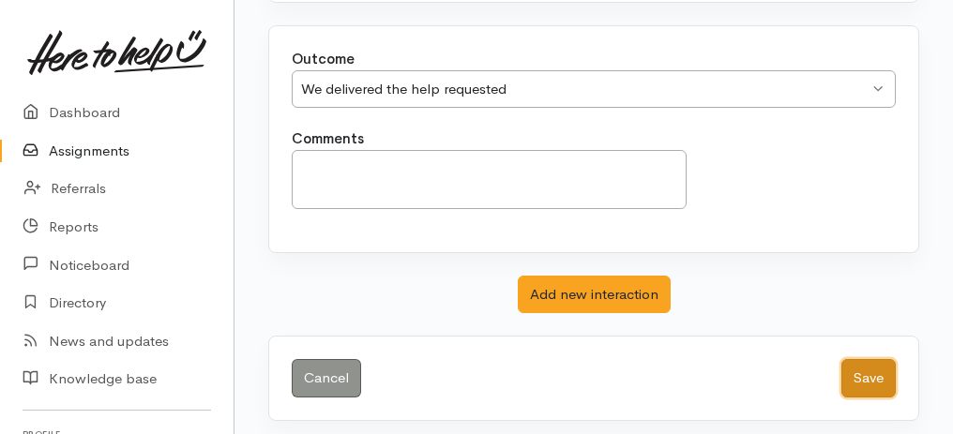
click at [875, 370] on button "Save" at bounding box center [868, 378] width 54 height 38
